Goal: Task Accomplishment & Management: Manage account settings

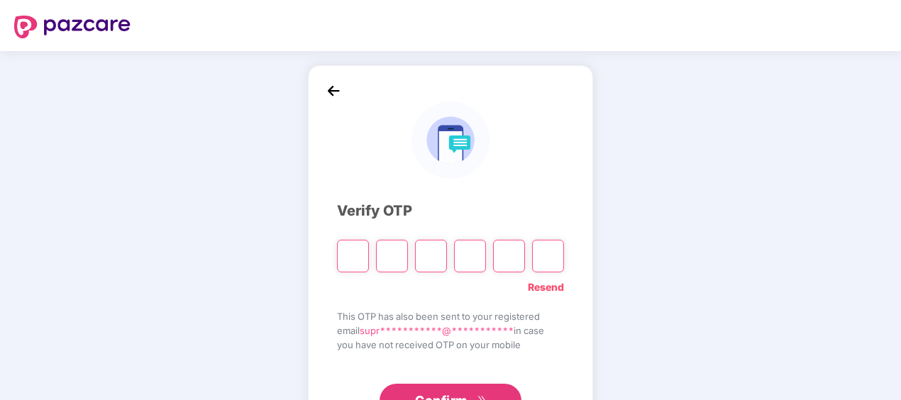
scroll to position [62, 0]
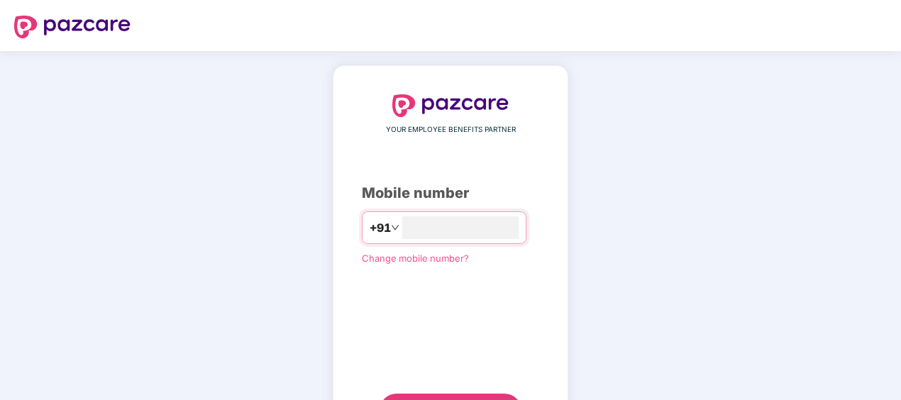
scroll to position [62, 0]
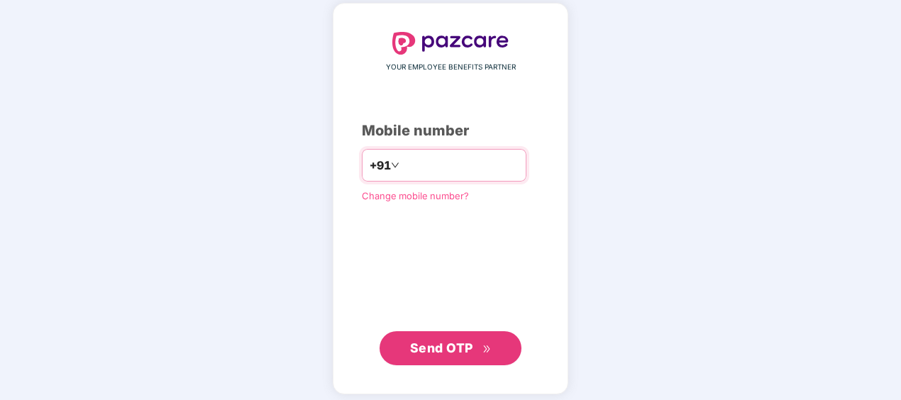
click at [467, 177] on div "+91" at bounding box center [444, 165] width 165 height 33
click at [445, 167] on input "number" at bounding box center [460, 165] width 116 height 23
click at [476, 350] on span "Send OTP" at bounding box center [451, 348] width 82 height 20
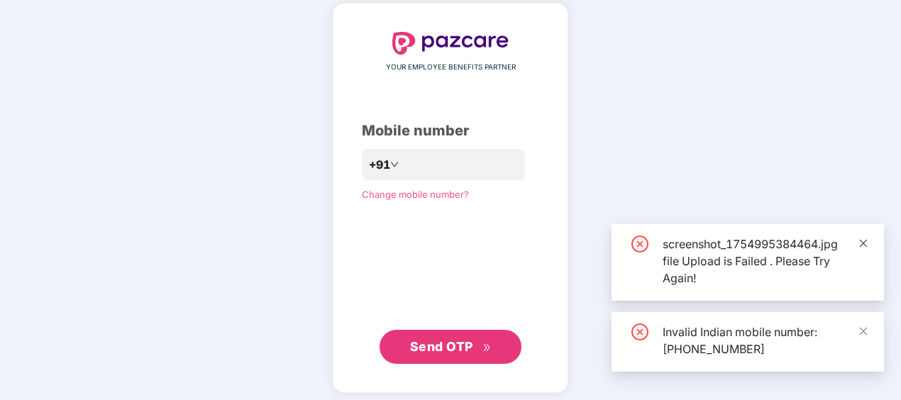
click at [865, 241] on icon "close" at bounding box center [863, 243] width 10 height 10
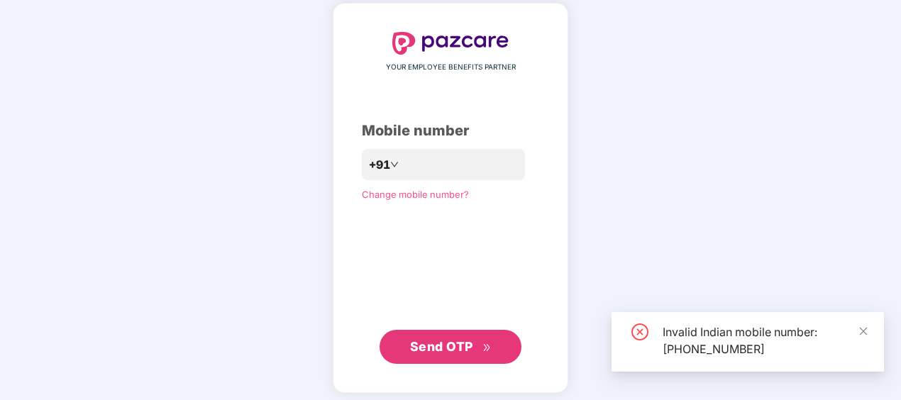
click at [452, 345] on span "Send OTP" at bounding box center [441, 346] width 63 height 15
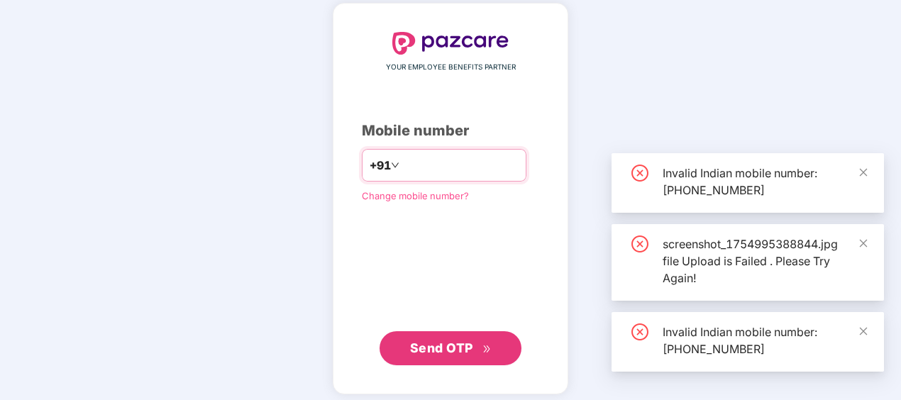
click at [402, 160] on input "**********" at bounding box center [460, 165] width 116 height 23
type input "**********"
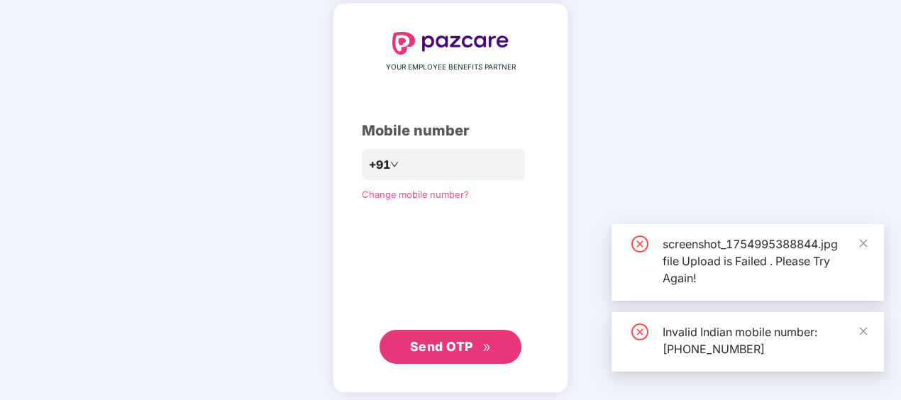
click at [458, 353] on span "Send OTP" at bounding box center [441, 346] width 63 height 15
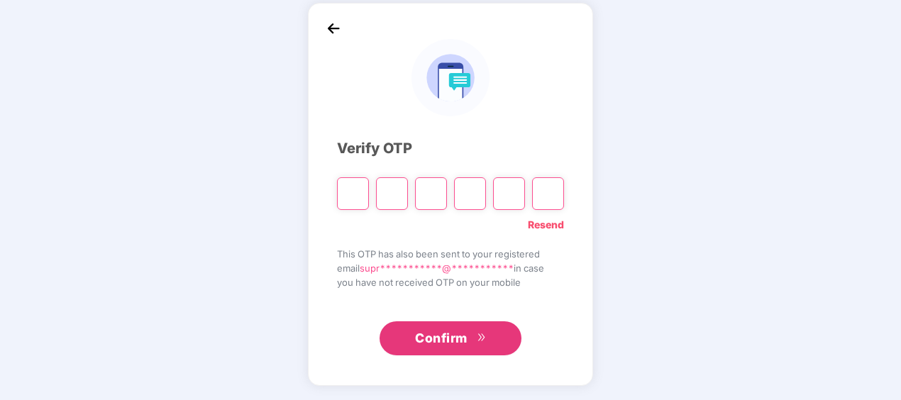
paste input "*"
type input "*"
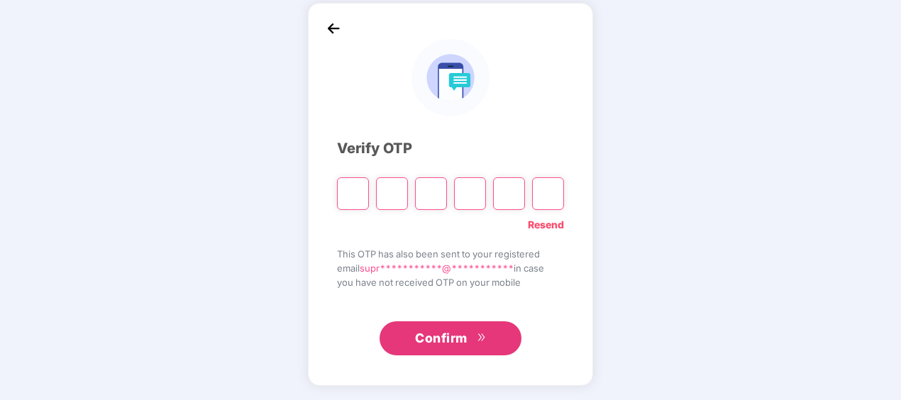
type input "*"
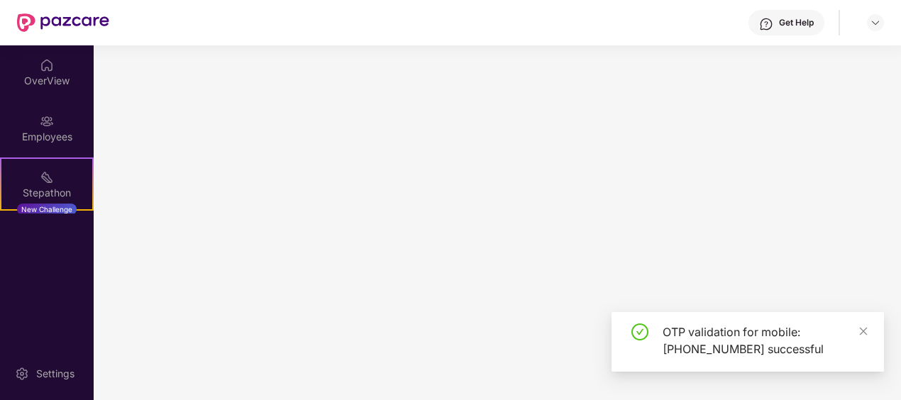
scroll to position [0, 0]
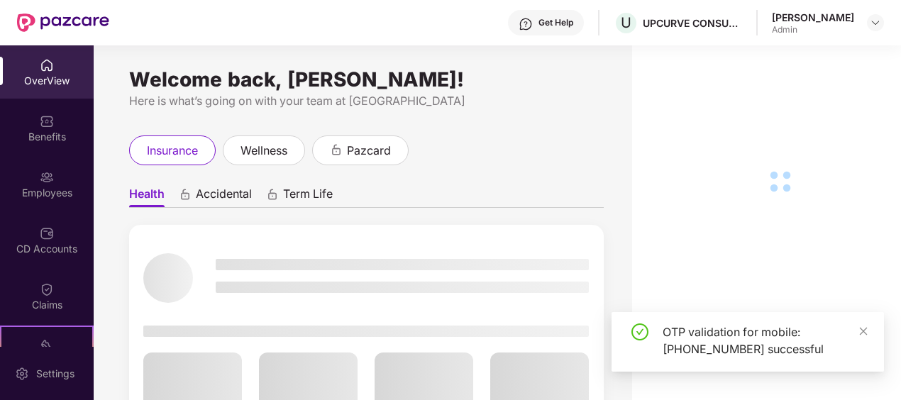
click at [870, 337] on div "OTP validation for mobile: [PHONE_NUMBER] successful" at bounding box center [747, 342] width 272 height 60
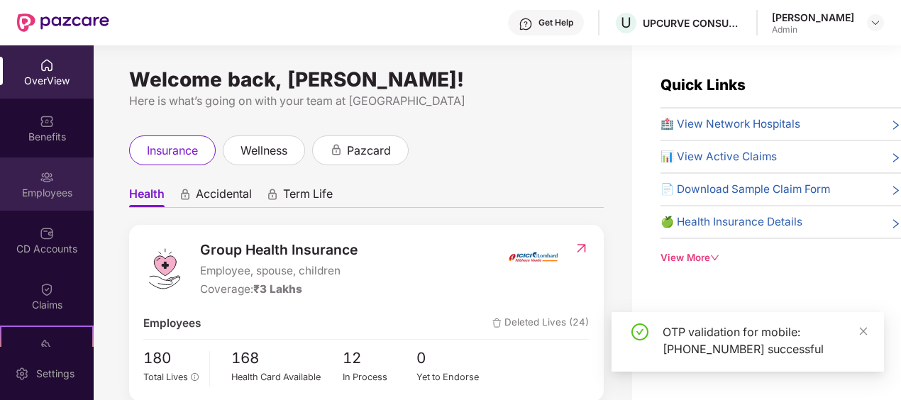
click at [57, 170] on div "Employees" at bounding box center [47, 183] width 94 height 53
